Goal: Find specific page/section: Find specific page/section

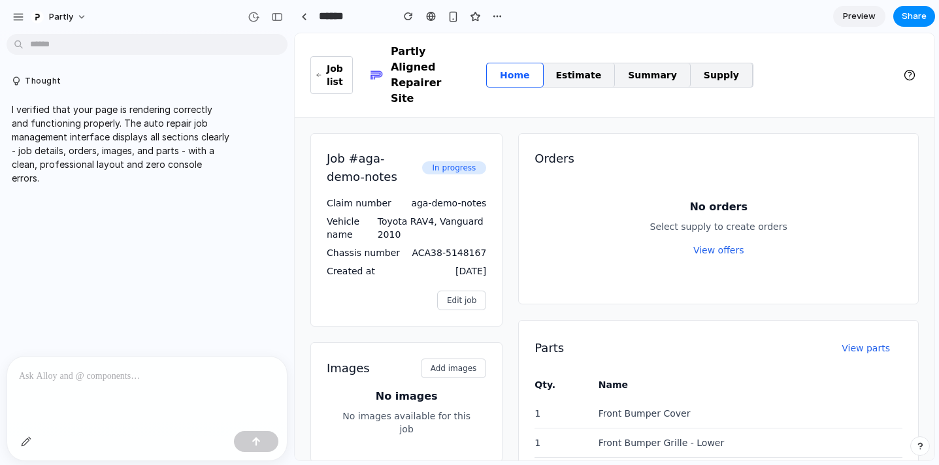
click at [585, 63] on link "Estimate" at bounding box center [579, 75] width 73 height 24
click at [280, 18] on div "button" at bounding box center [277, 16] width 12 height 9
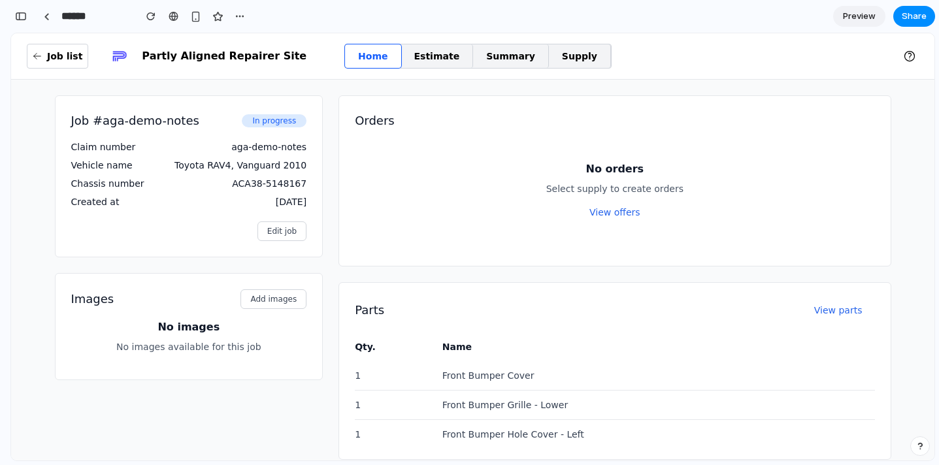
click at [452, 351] on div "Name" at bounding box center [659, 347] width 433 height 16
click at [45, 8] on link at bounding box center [47, 17] width 20 height 20
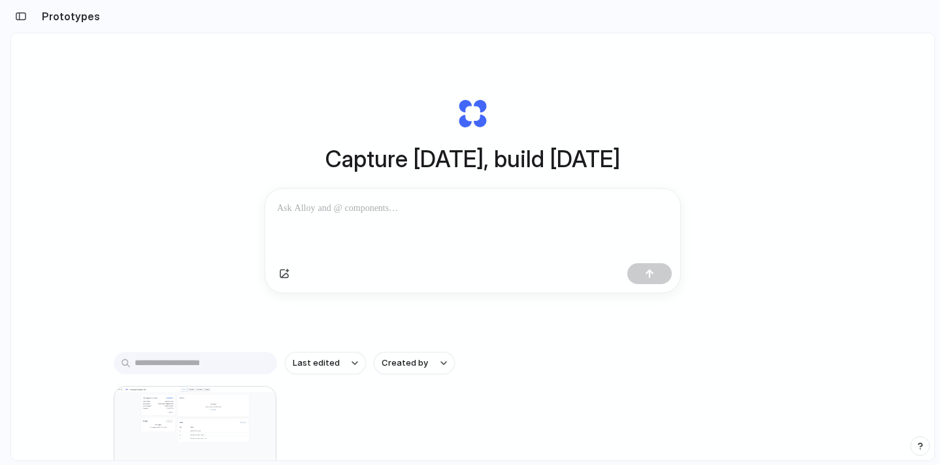
scroll to position [139, 0]
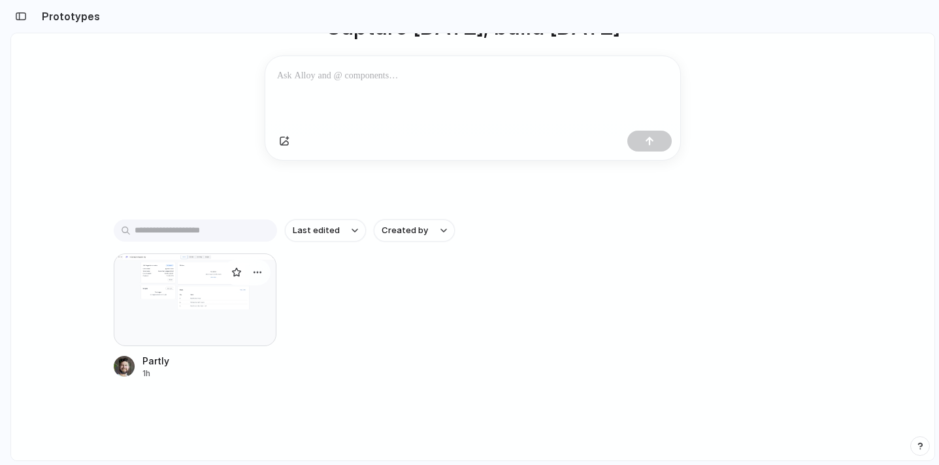
click at [240, 313] on div at bounding box center [195, 300] width 163 height 93
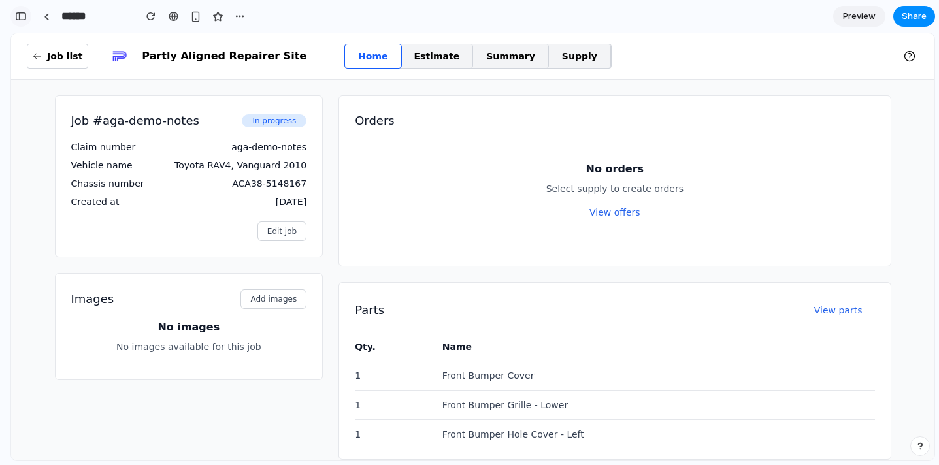
click at [24, 13] on div "button" at bounding box center [21, 16] width 12 height 9
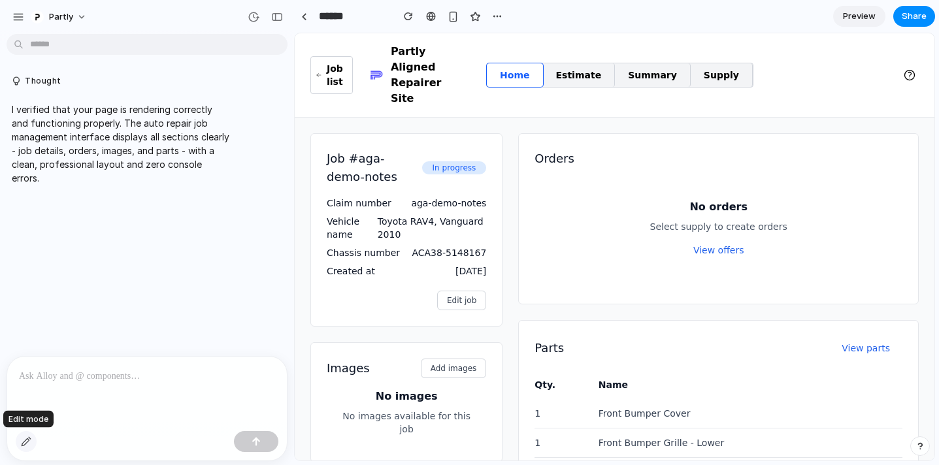
click at [25, 441] on div "button" at bounding box center [26, 442] width 10 height 10
click at [457, 146] on div at bounding box center [614, 247] width 639 height 427
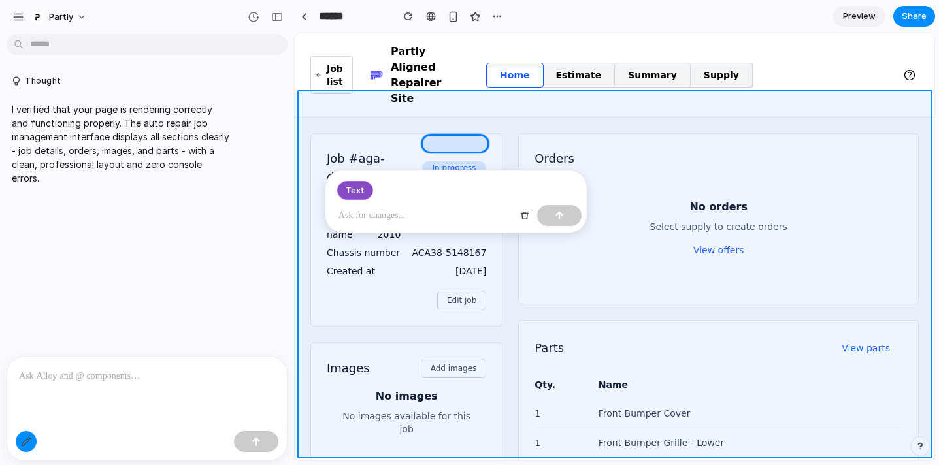
click at [675, 101] on div at bounding box center [614, 247] width 639 height 427
